Goal: Task Accomplishment & Management: Use online tool/utility

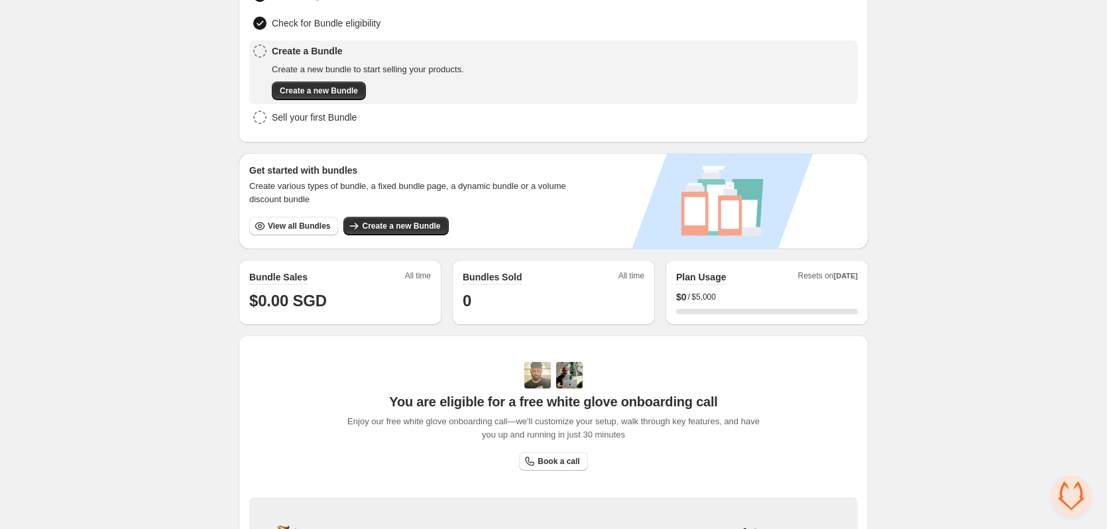
scroll to position [133, 0]
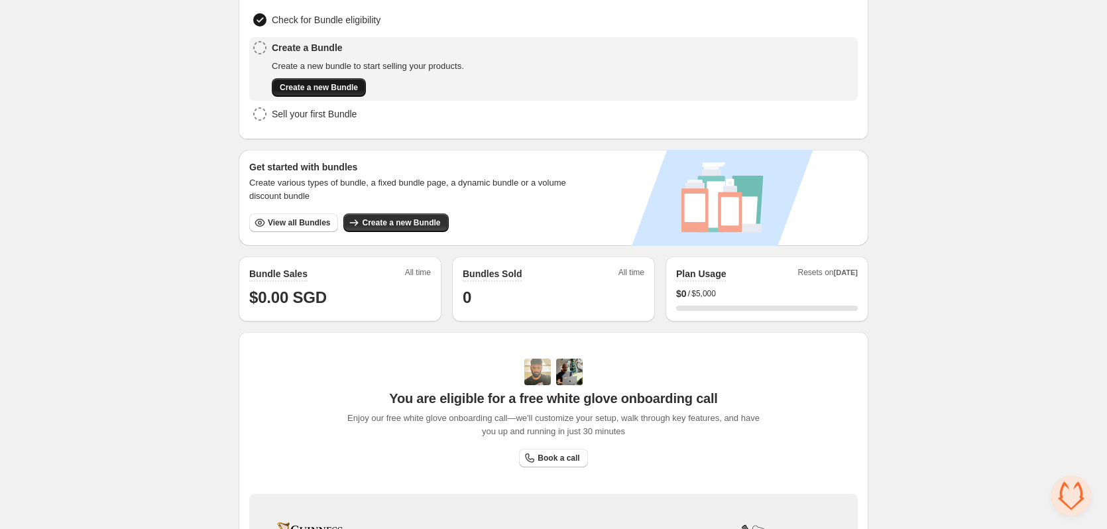
click at [339, 90] on span "Create a new Bundle" at bounding box center [319, 87] width 78 height 11
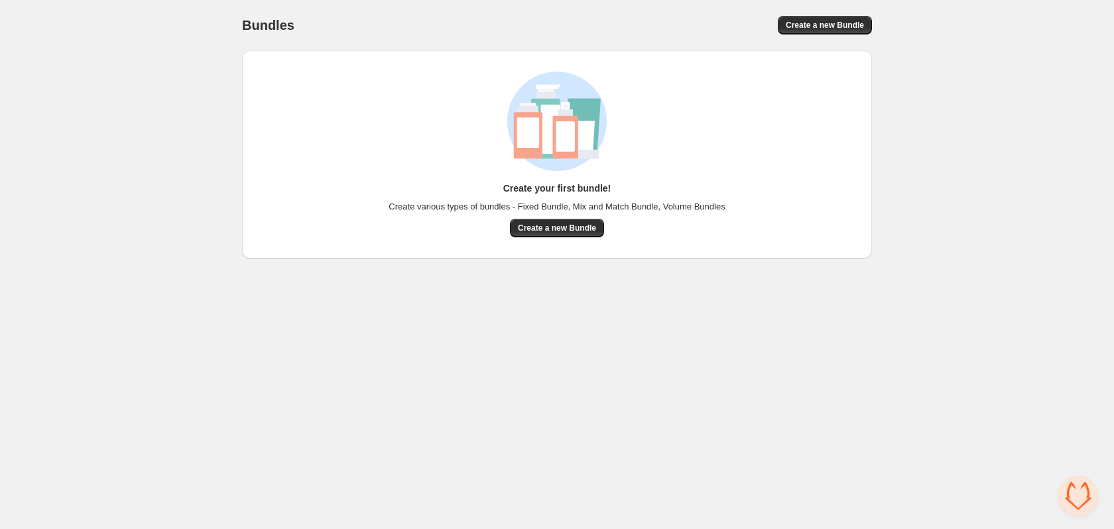
click at [565, 241] on div "Create your first bundle! Create various types of bundles - Fixed Bundle, Mix a…" at bounding box center [557, 154] width 630 height 208
click at [561, 231] on span "Create a new Bundle" at bounding box center [557, 228] width 78 height 11
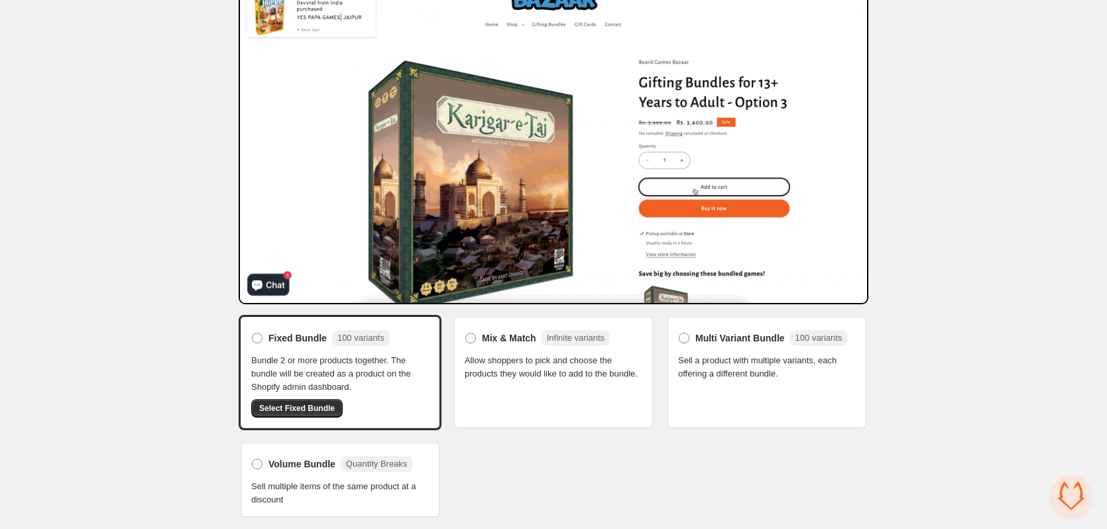
scroll to position [68, 0]
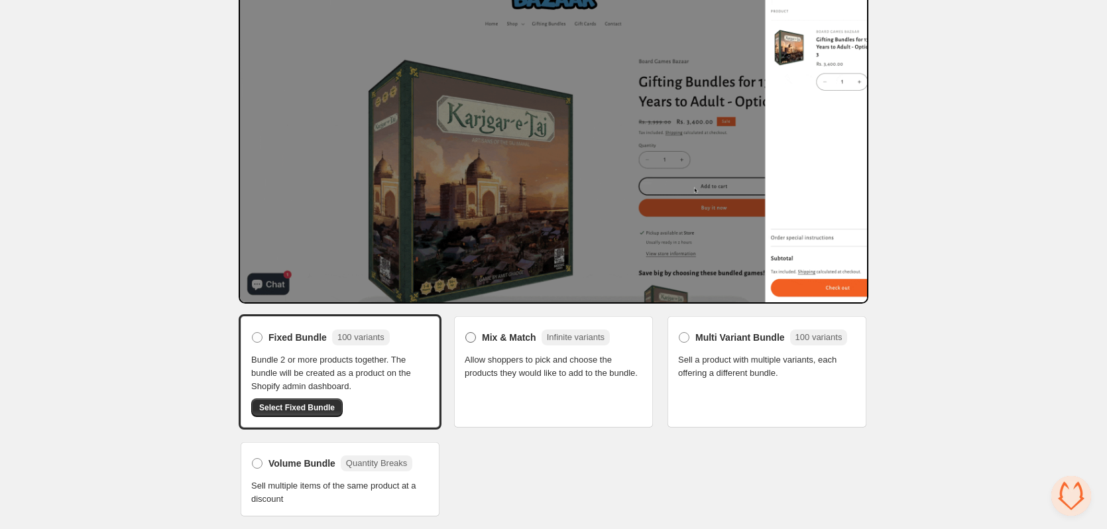
click at [471, 345] on label "Mix & Match Infinite variants" at bounding box center [537, 337] width 145 height 21
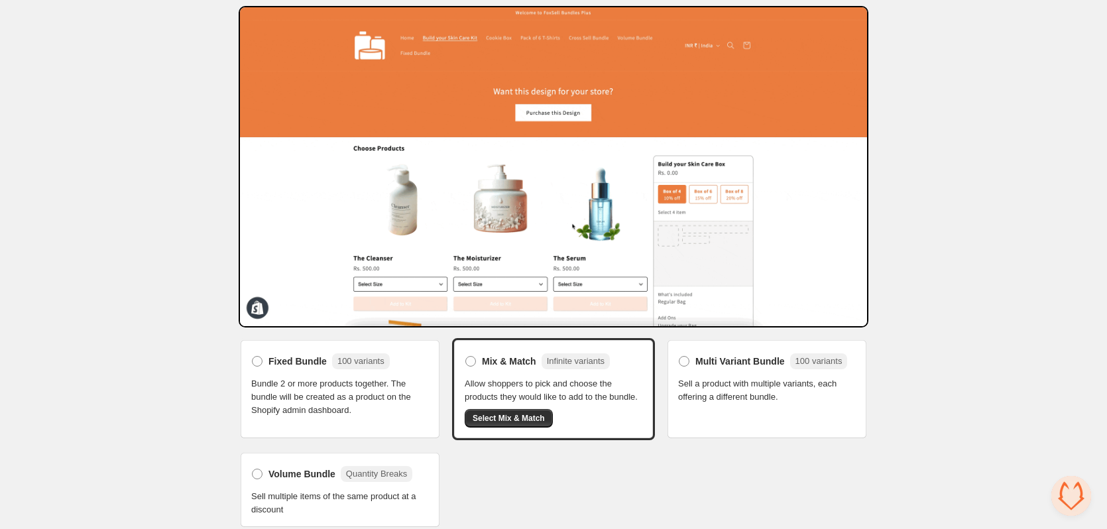
scroll to position [55, 0]
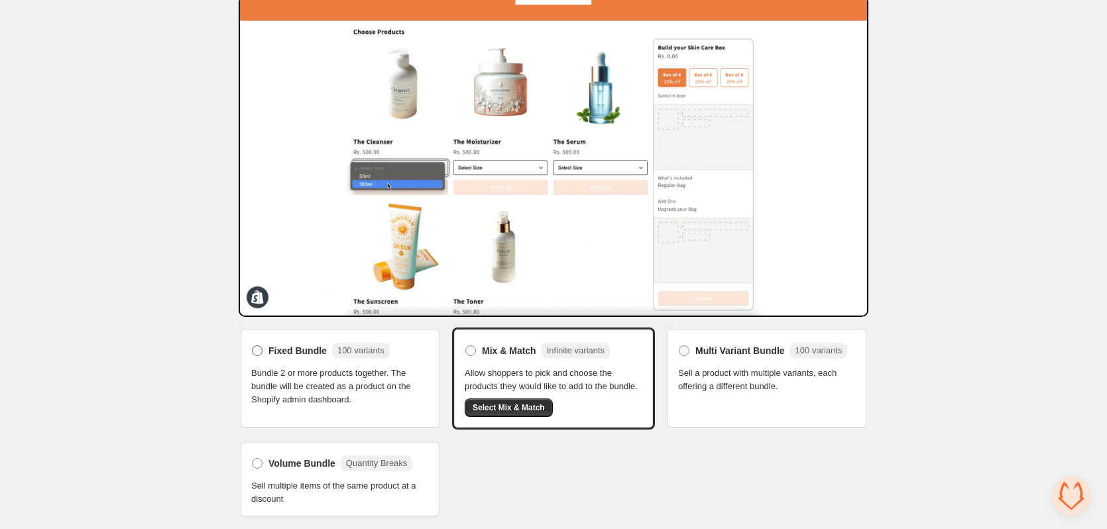
click at [259, 360] on label "Fixed Bundle 100 variants" at bounding box center [320, 350] width 139 height 21
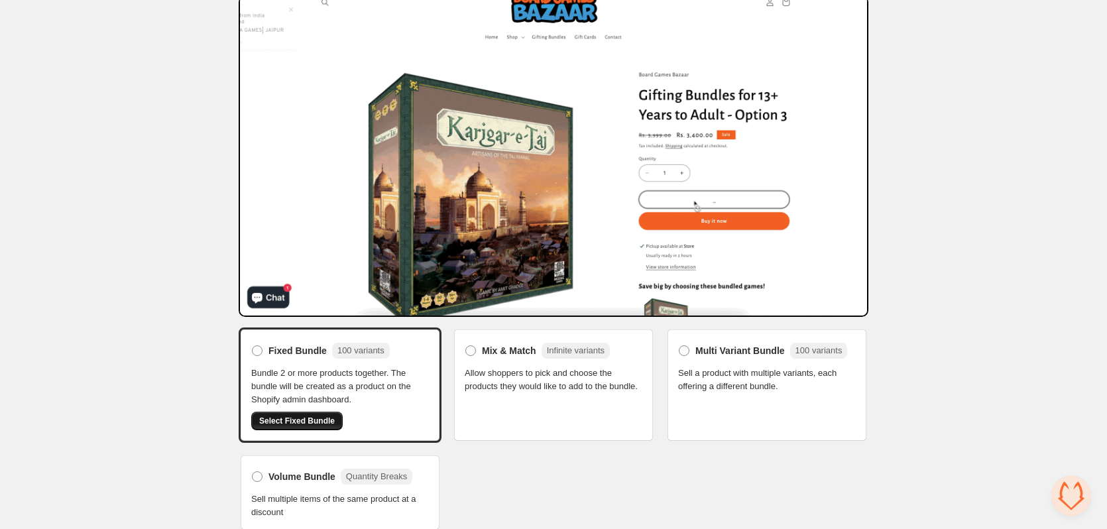
click at [288, 416] on span "Select Fixed Bundle" at bounding box center [297, 421] width 76 height 11
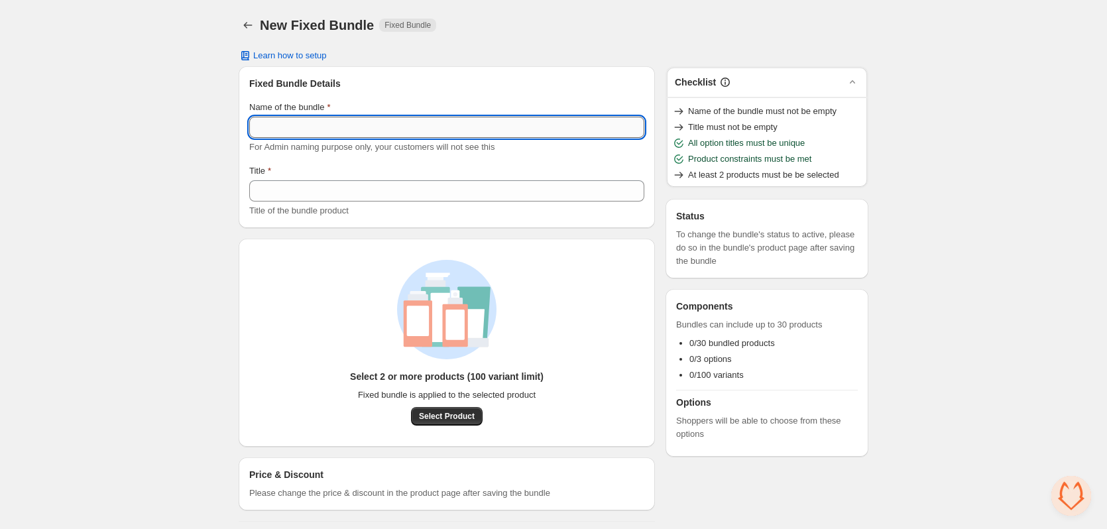
click at [372, 134] on input "Name of the bundle" at bounding box center [446, 127] width 395 height 21
type input "**"
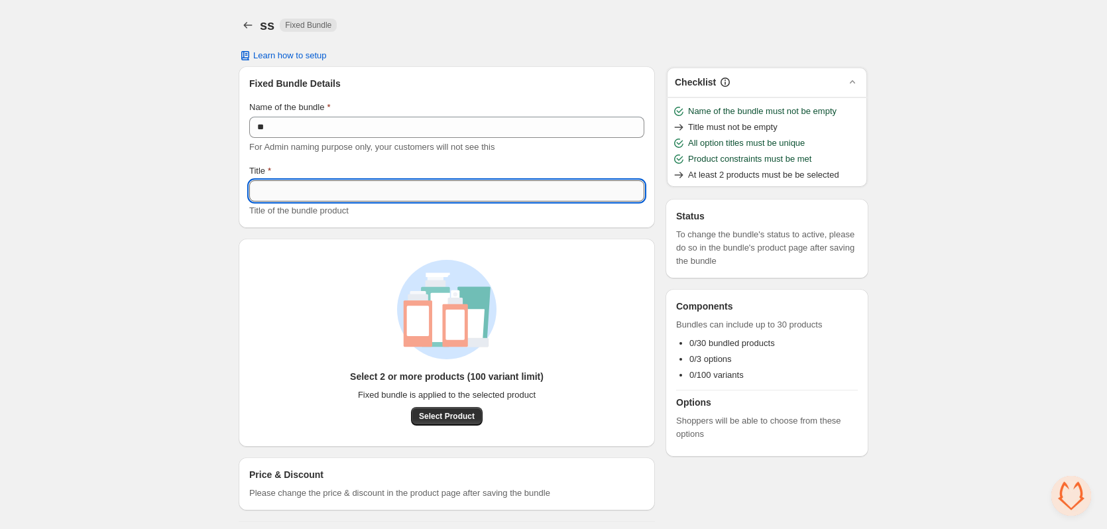
click at [365, 190] on input "Title" at bounding box center [446, 190] width 395 height 21
type input "**"
click at [244, 307] on div "Select 2 or more products (100 variant limit) Fixed bundle is applied to the se…" at bounding box center [447, 343] width 416 height 208
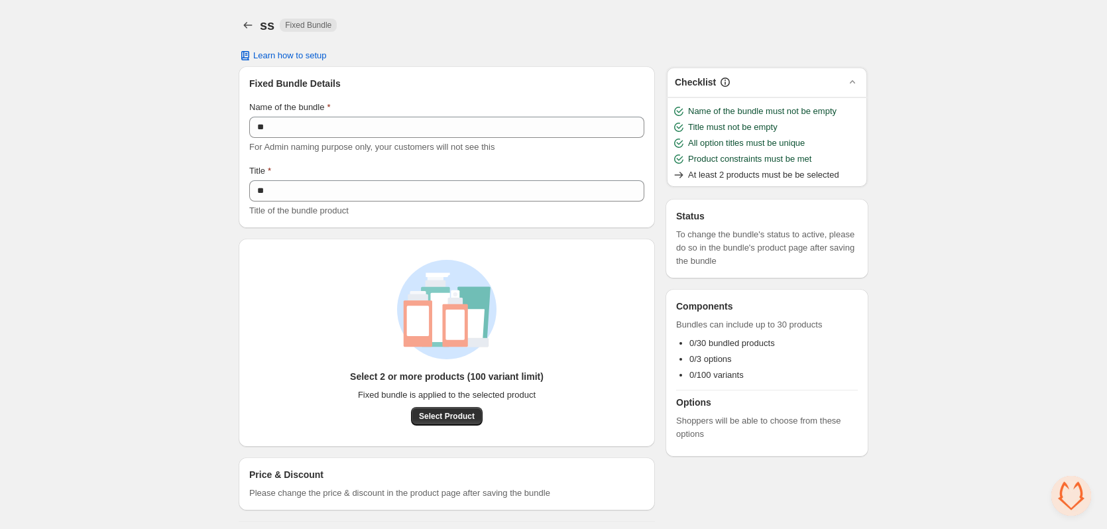
click at [432, 406] on div "Select 2 or more products (100 variant limit) Fixed bundle is applied to the se…" at bounding box center [447, 398] width 194 height 56
click at [436, 416] on span "Select Product" at bounding box center [447, 416] width 56 height 11
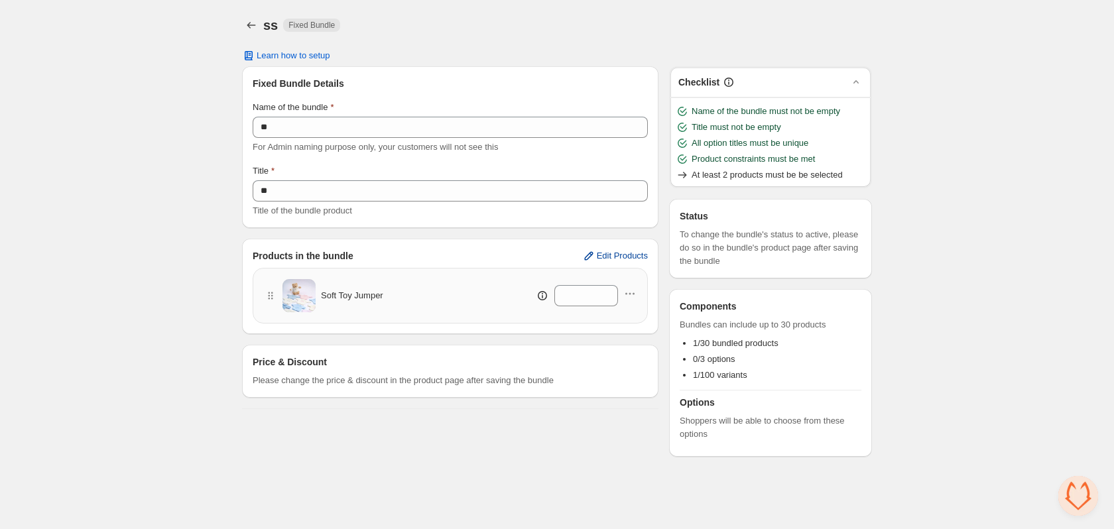
click at [619, 259] on span "Edit Products" at bounding box center [622, 256] width 51 height 11
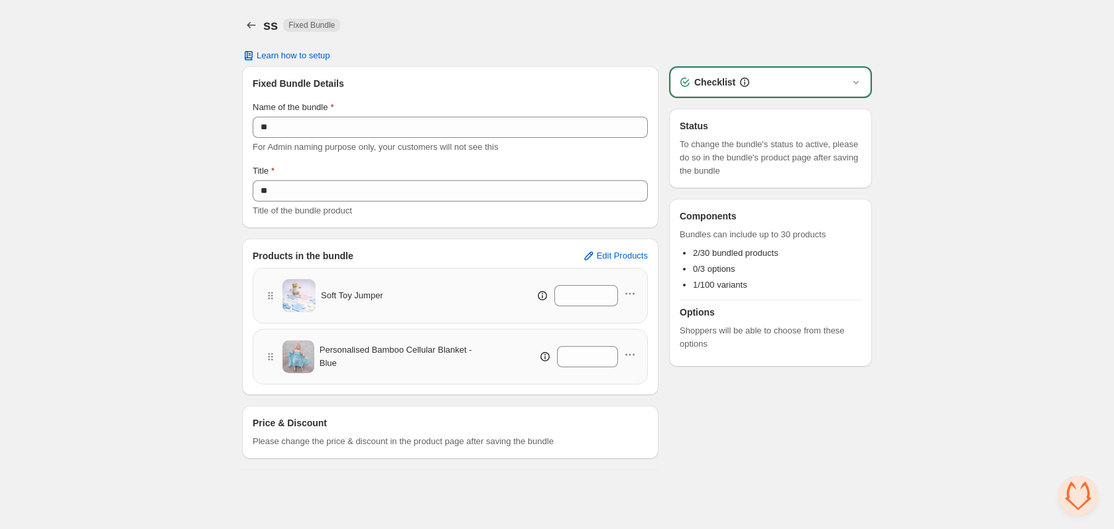
click at [626, 302] on div at bounding box center [629, 295] width 13 height 17
click at [629, 297] on icon "button" at bounding box center [629, 293] width 13 height 13
click at [711, 451] on div "Checklist Status To change the bundle's status to active, please do so in the b…" at bounding box center [770, 268] width 203 height 404
click at [249, 15] on div "ss. This page is ready ss Fixed Bundle" at bounding box center [557, 25] width 630 height 50
click at [249, 23] on icon "Back" at bounding box center [251, 25] width 13 height 13
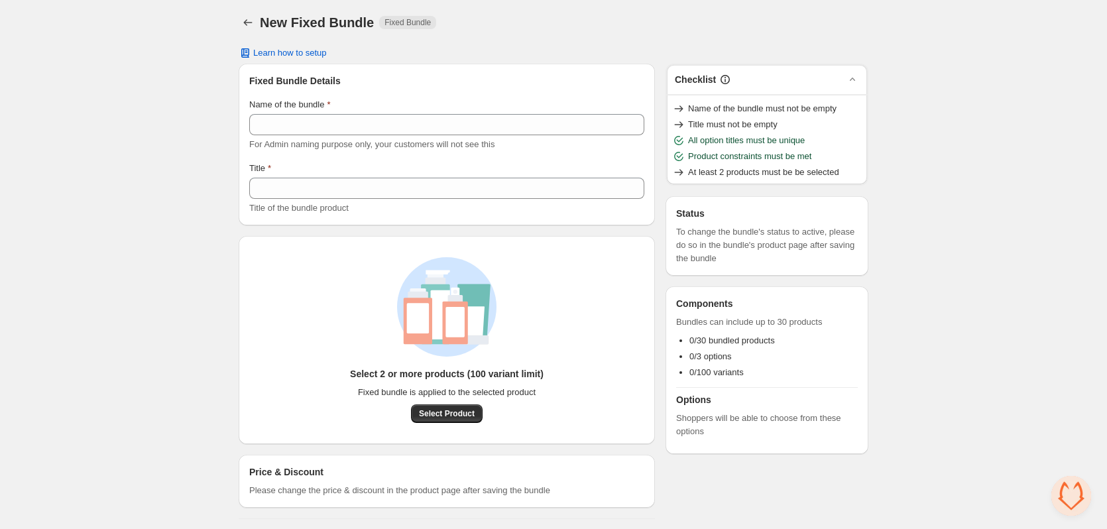
scroll to position [3, 0]
click at [243, 20] on icon "Back" at bounding box center [247, 21] width 13 height 13
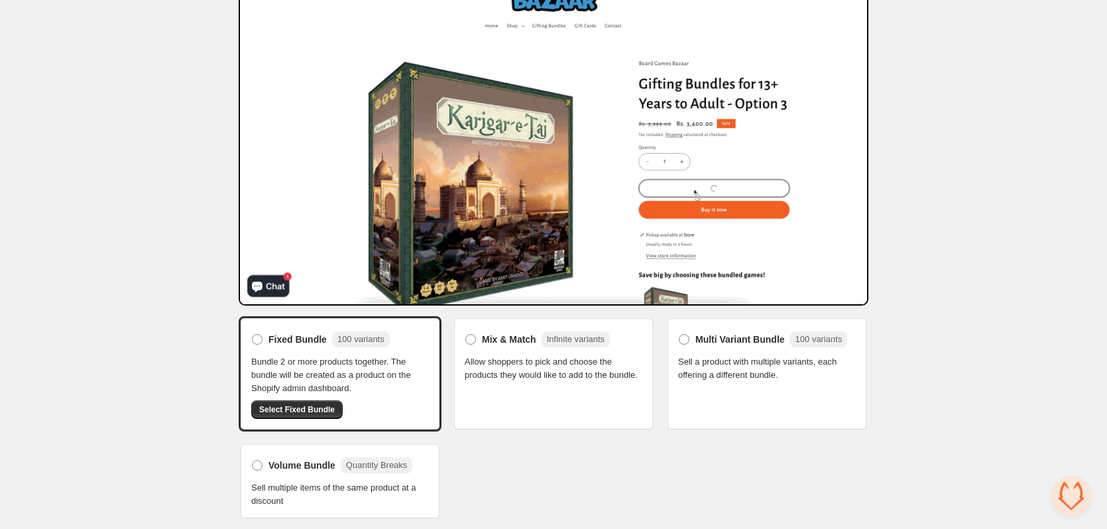
scroll to position [68, 0]
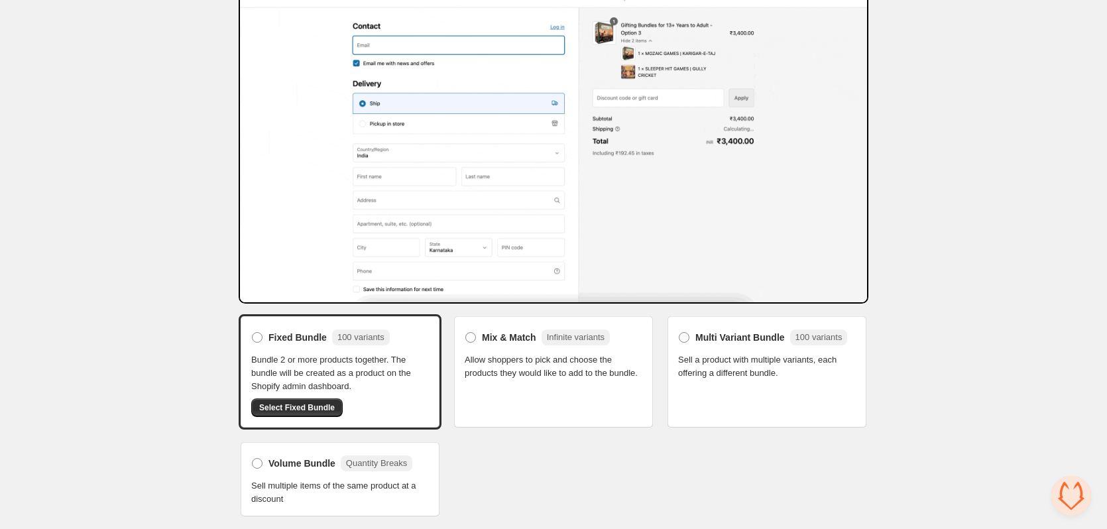
click at [690, 334] on label "Multi Variant Bundle 100 variants" at bounding box center [762, 337] width 169 height 21
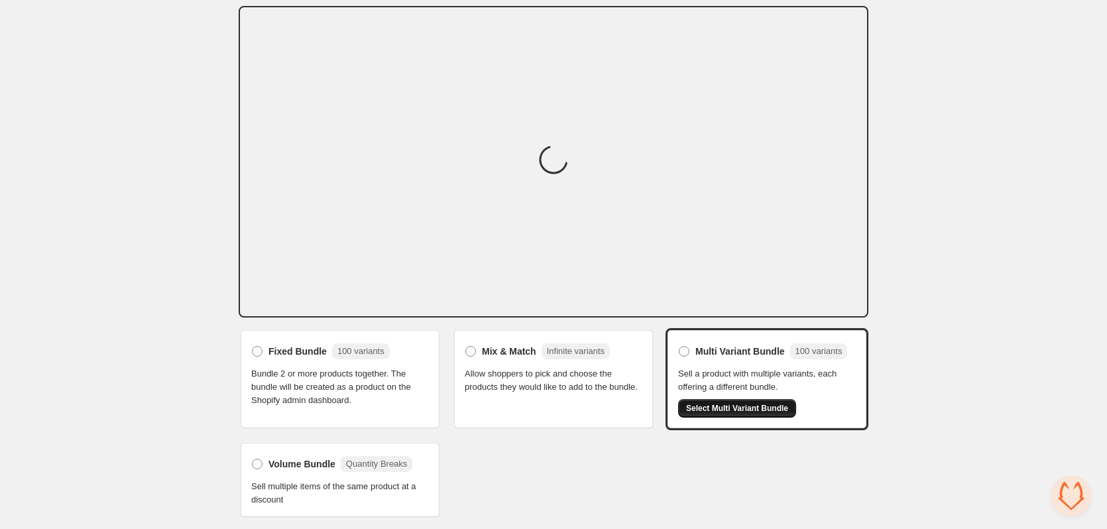
scroll to position [54, 0]
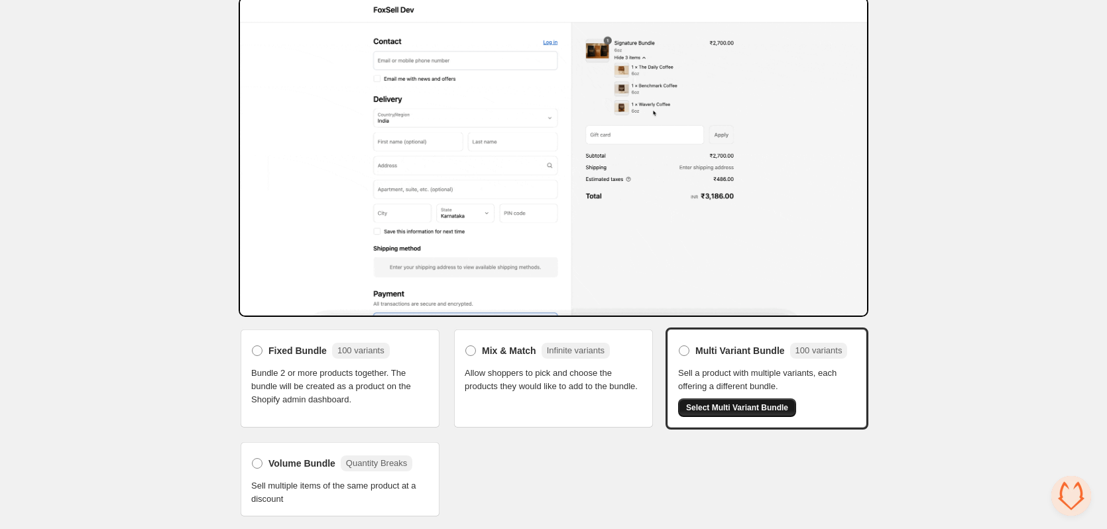
click at [692, 408] on span "Select Multi Variant Bundle" at bounding box center [737, 407] width 102 height 11
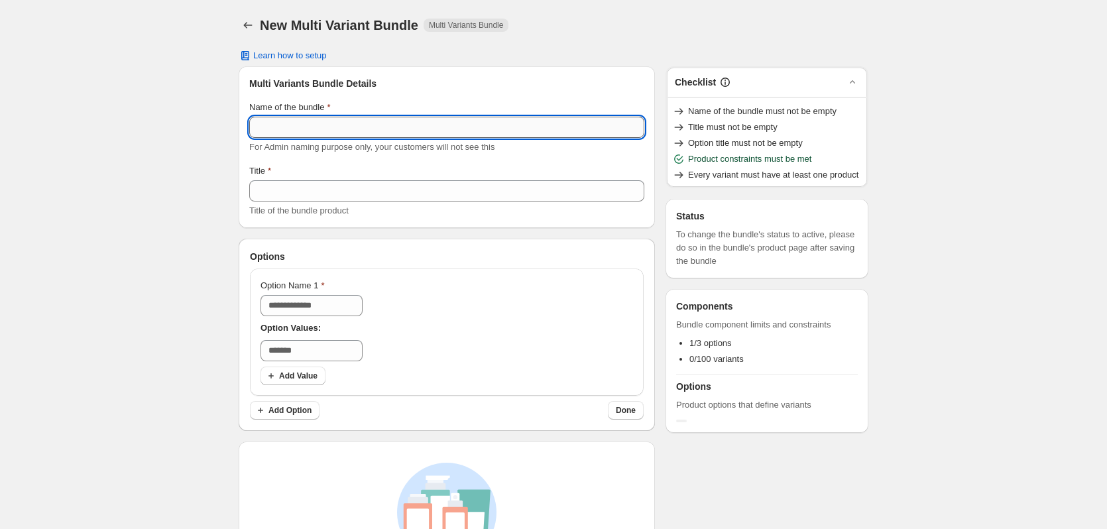
click at [380, 129] on input "Name of the bundle" at bounding box center [446, 127] width 395 height 21
type input "**********"
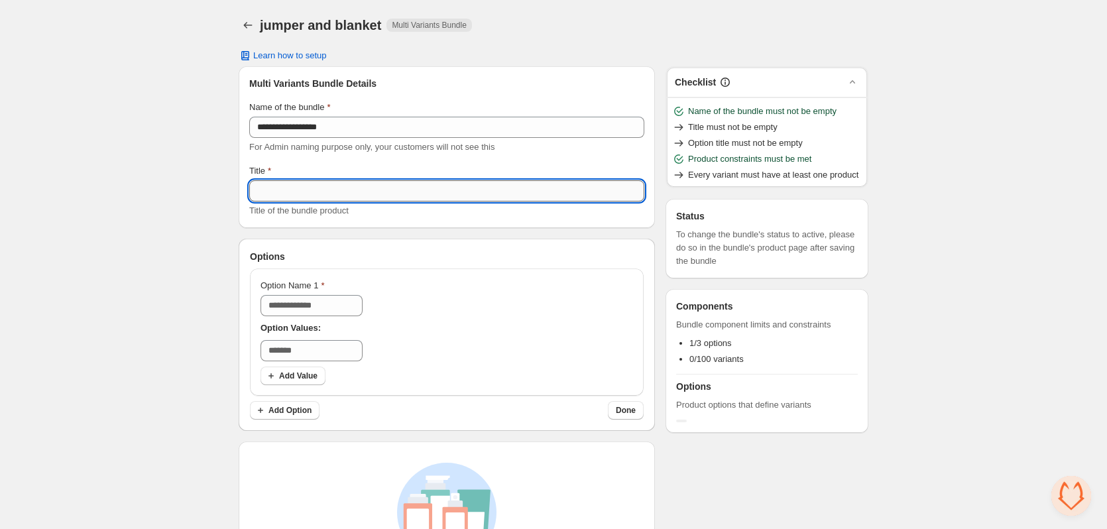
click at [356, 189] on input "Title" at bounding box center [446, 190] width 395 height 21
paste input "**********"
drag, startPoint x: 284, startPoint y: 189, endPoint x: 210, endPoint y: 199, distance: 74.3
click at [210, 199] on div "**********" at bounding box center [553, 318] width 1107 height 636
type input "**********"
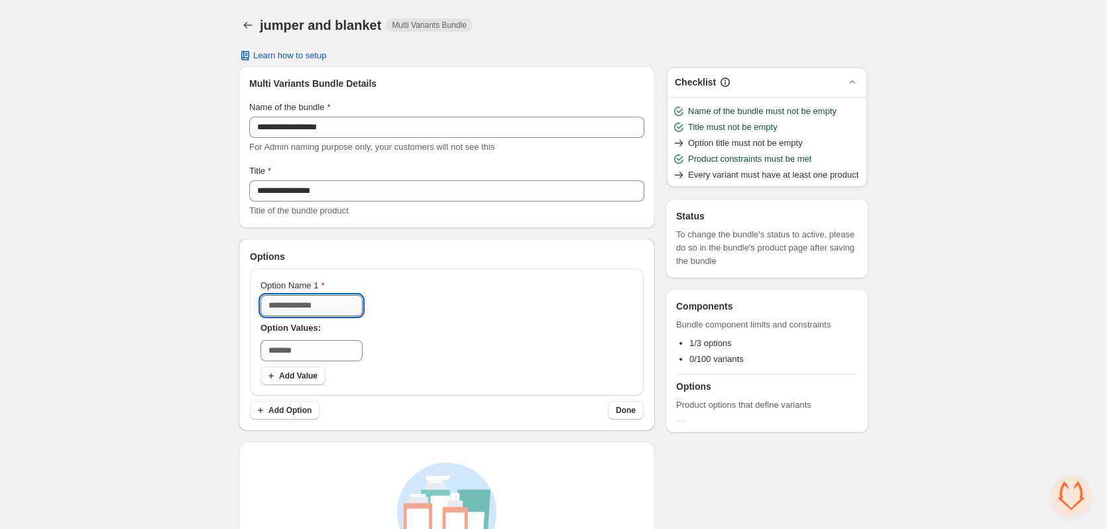
click at [284, 312] on input "Option Name 1" at bounding box center [312, 305] width 102 height 21
click at [322, 308] on input "Option Name 1" at bounding box center [312, 305] width 102 height 21
